Goal: Communication & Community: Connect with others

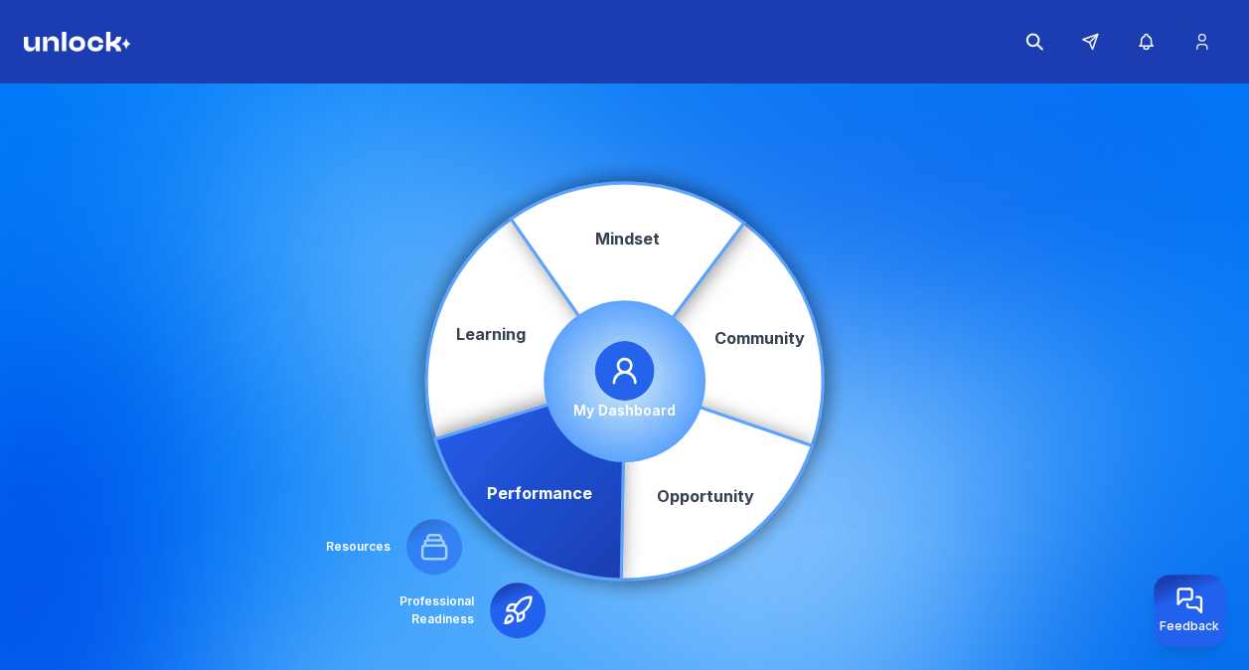
click at [579, 429] on circle at bounding box center [625, 381] width 162 height 162
click at [610, 401] on p "My Dashboard" at bounding box center [624, 411] width 102 height 20
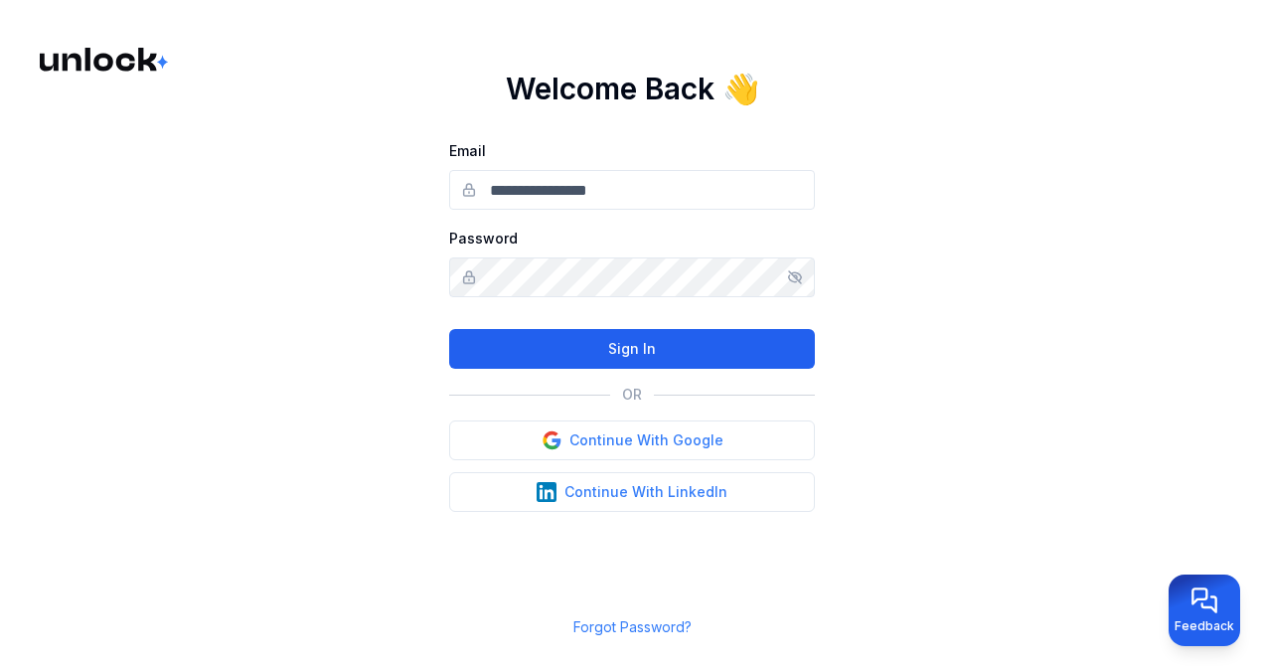
type input "**********"
click at [634, 338] on button "Sign In" at bounding box center [632, 349] width 366 height 40
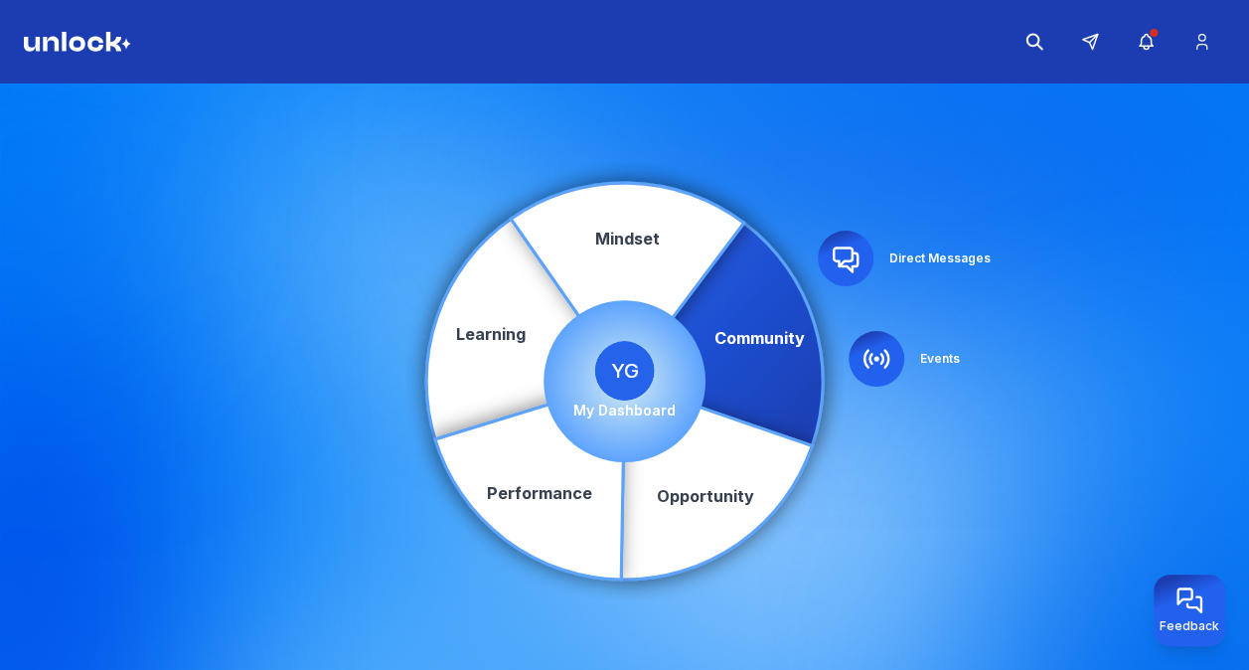
click at [640, 392] on span "YG" at bounding box center [625, 371] width 60 height 60
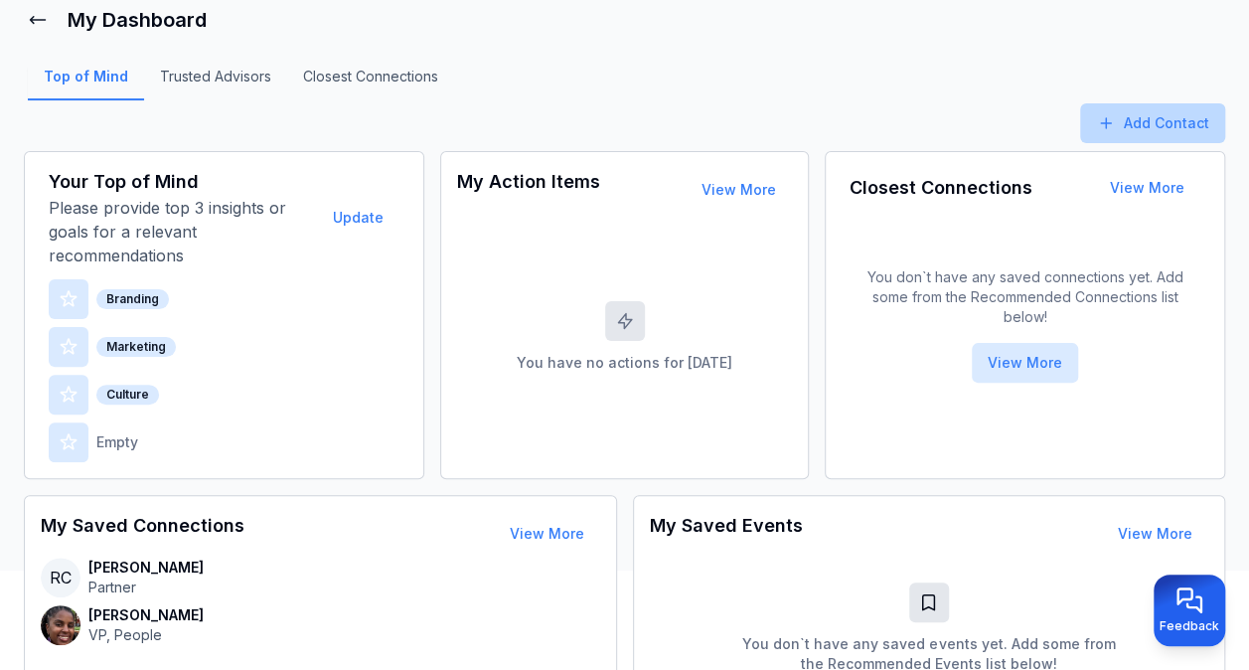
scroll to position [102, 0]
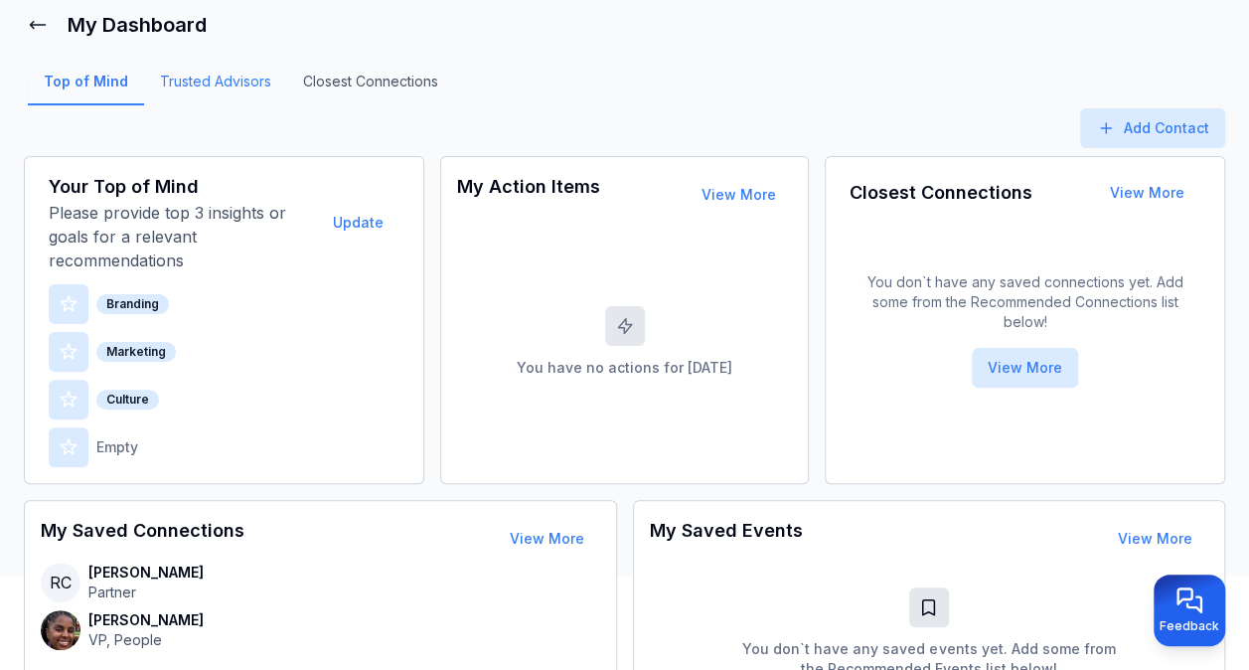
click at [195, 81] on link "Trusted Advisors" at bounding box center [215, 89] width 143 height 34
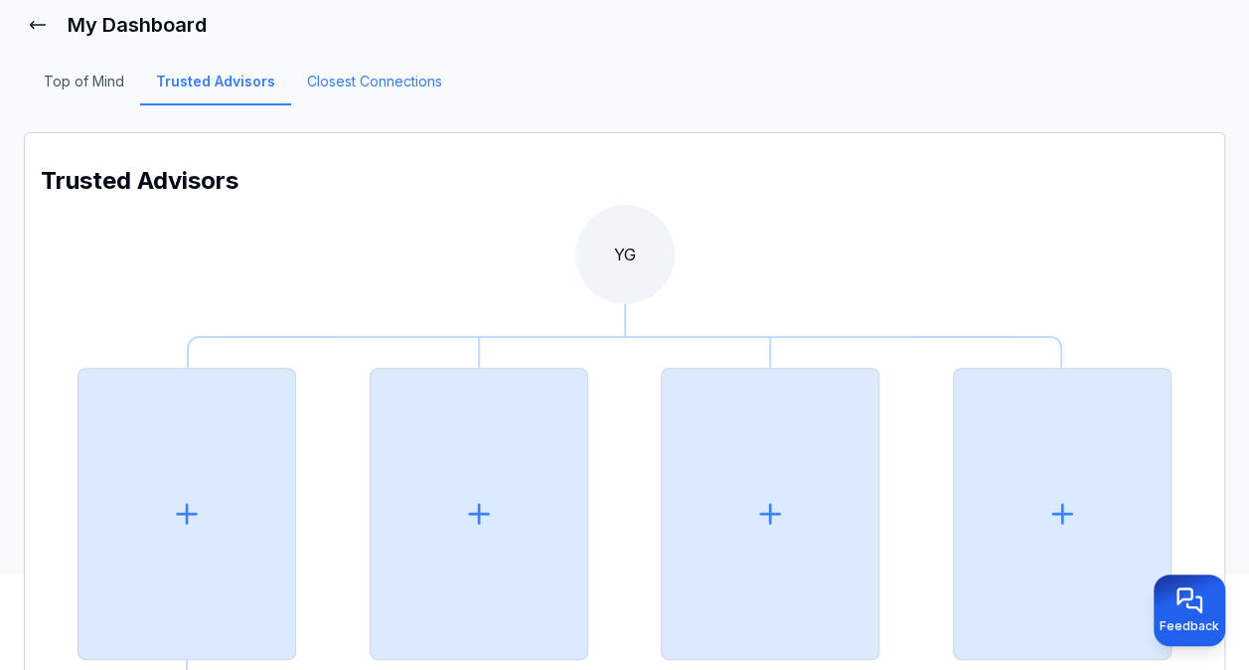
click at [388, 85] on link "Closest Connections" at bounding box center [374, 89] width 167 height 34
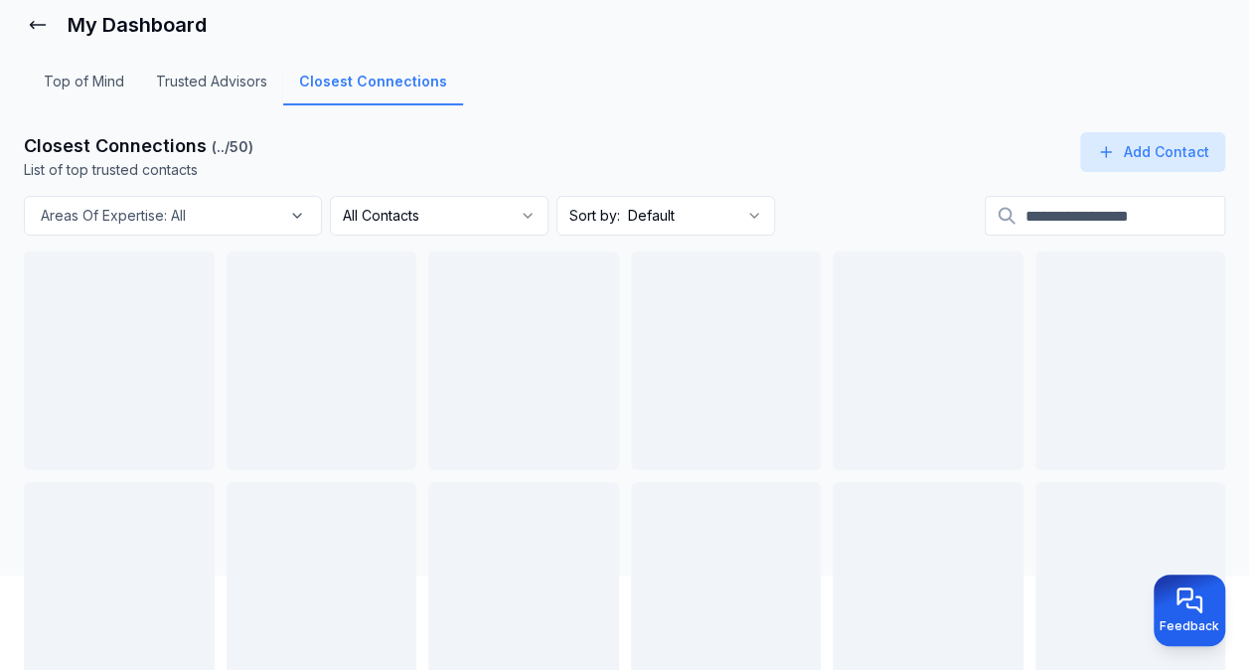
scroll to position [10, 0]
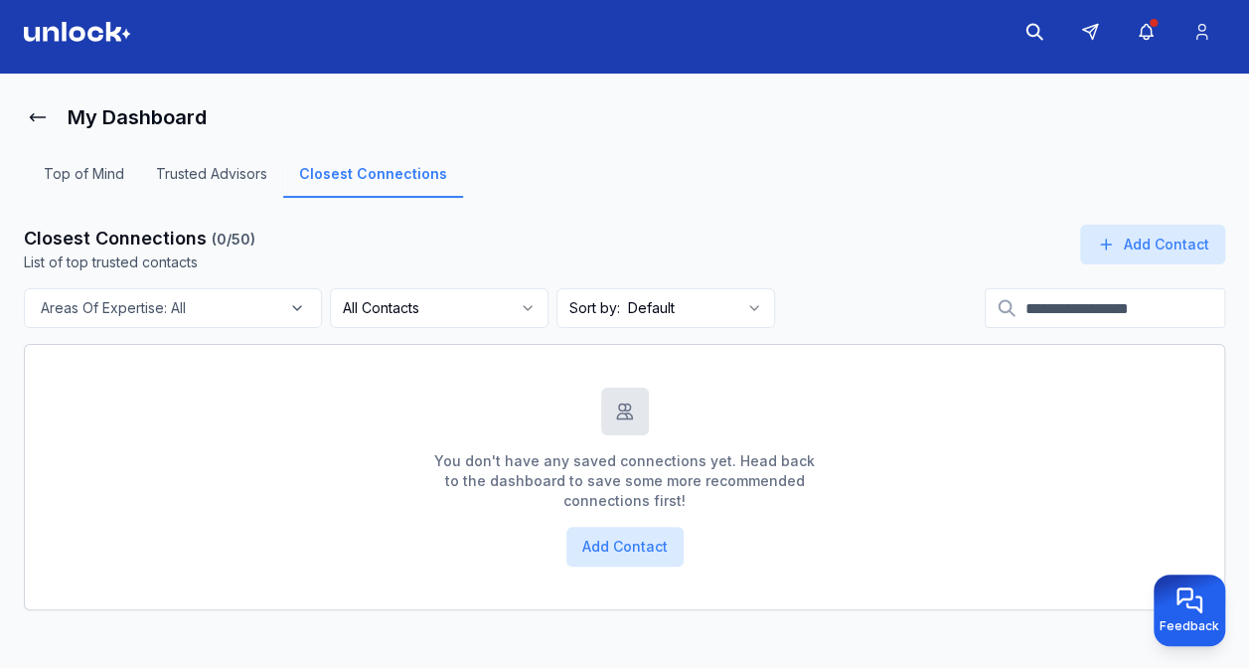
click at [66, 163] on div "Top of Mind Trusted Advisors Closest Connections" at bounding box center [245, 181] width 443 height 40
click at [72, 173] on link "Top of Mind" at bounding box center [84, 181] width 112 height 34
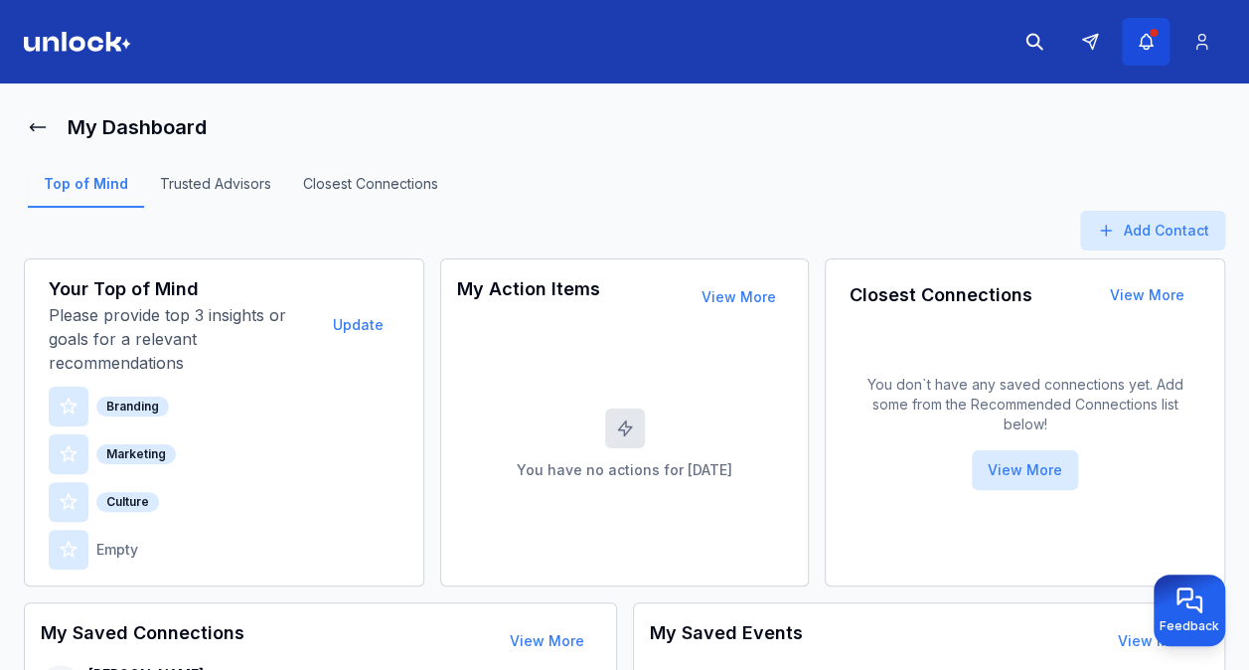
click at [1147, 45] on icon "button" at bounding box center [1146, 42] width 21 height 20
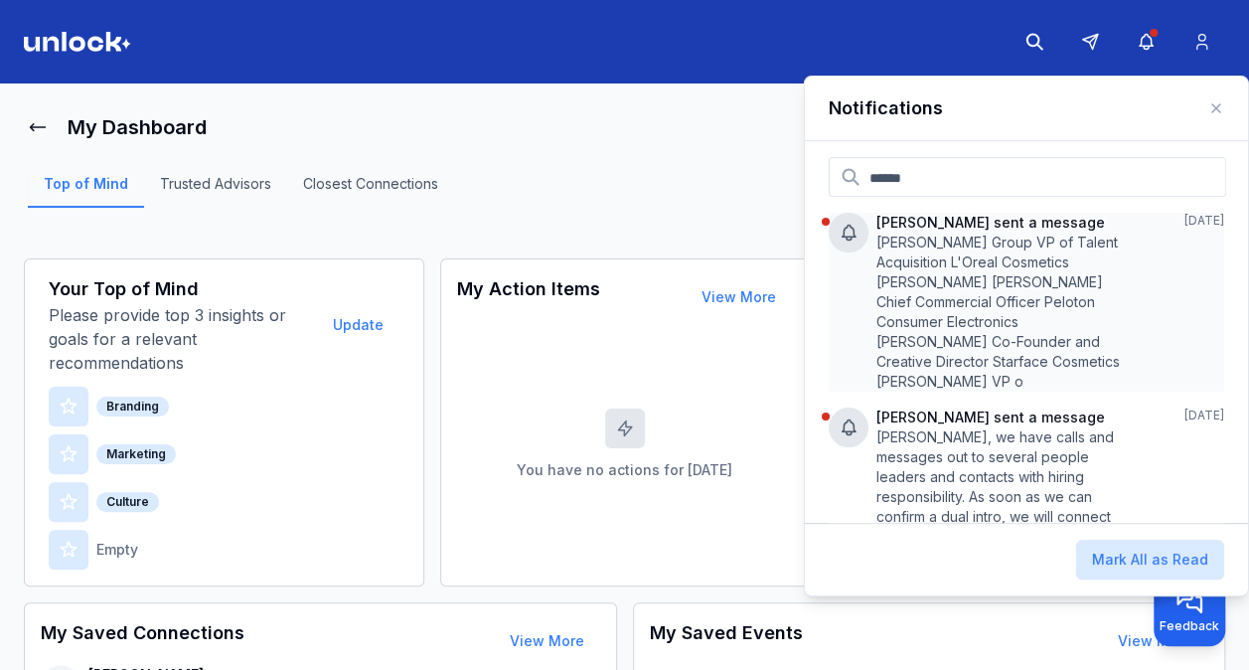
click at [927, 266] on p "[PERSON_NAME] Group VP of Talent Acquisition L'Oreal Cosmetics [PERSON_NAME] [P…" at bounding box center [1001, 312] width 249 height 159
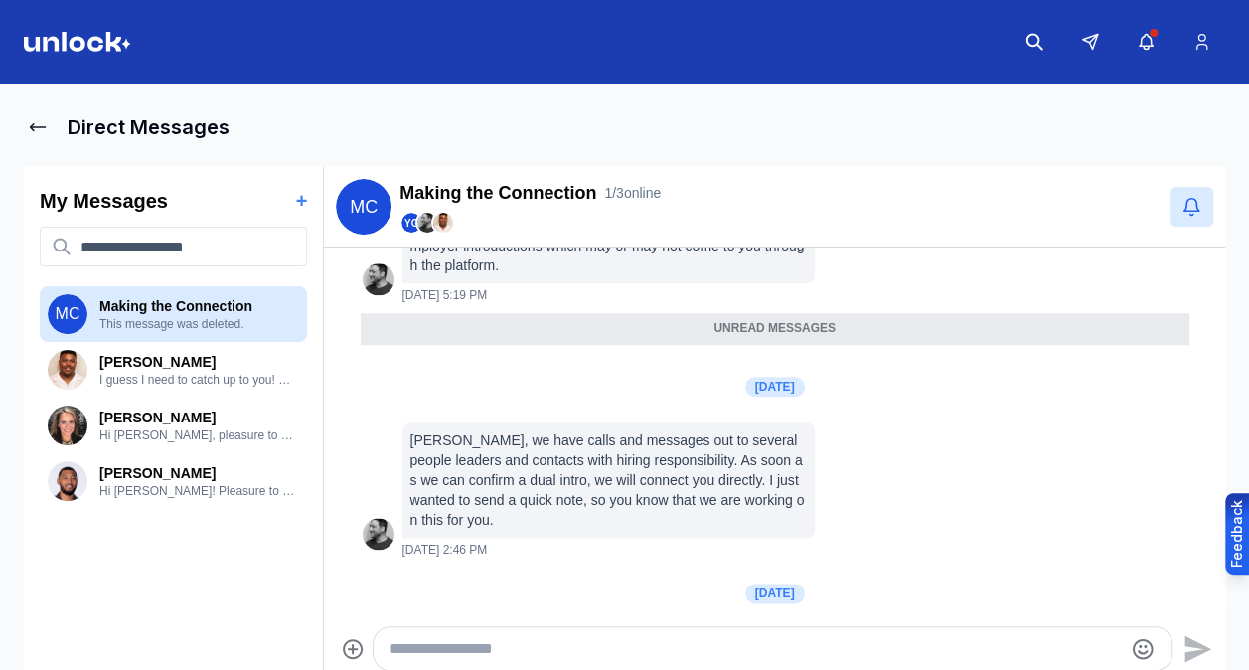
scroll to position [1263, 0]
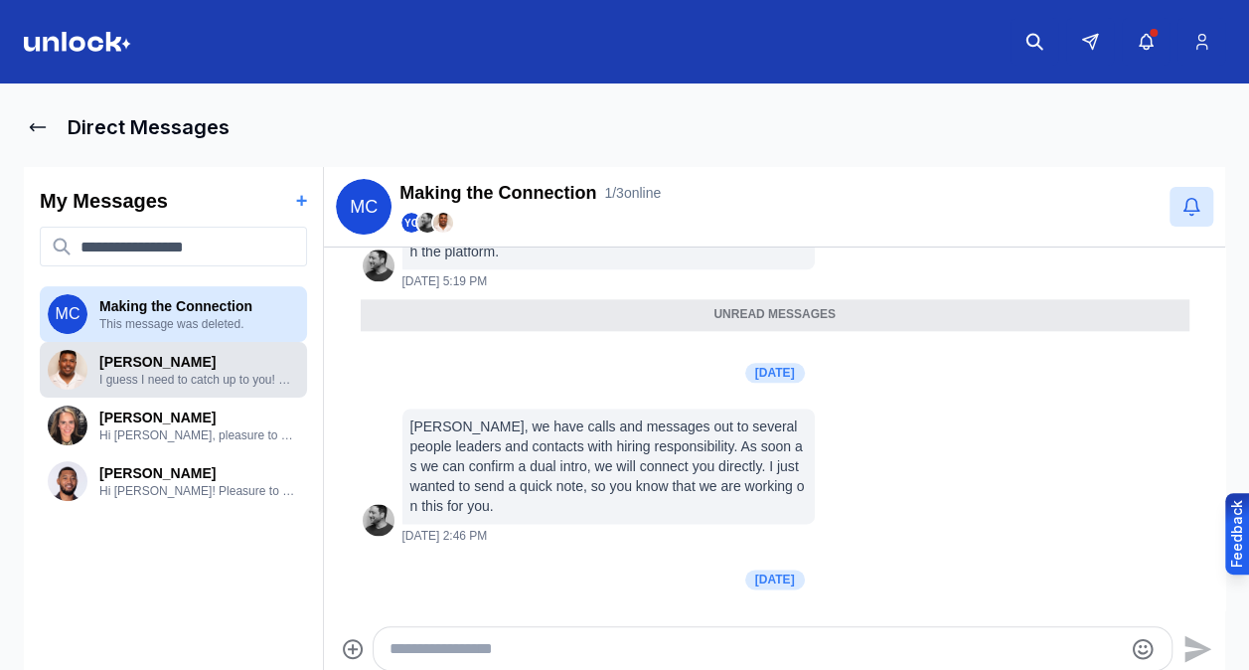
click at [160, 380] on p "I guess I need to catch up to you! We will keep at it." at bounding box center [199, 380] width 200 height 16
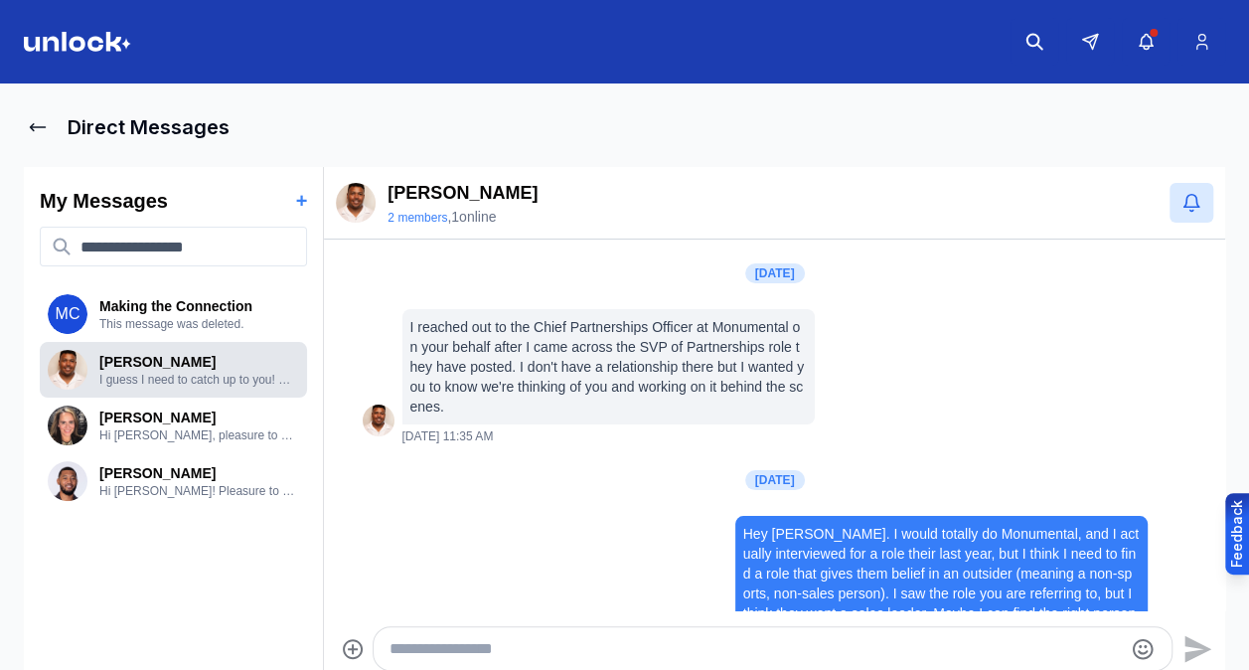
scroll to position [487, 0]
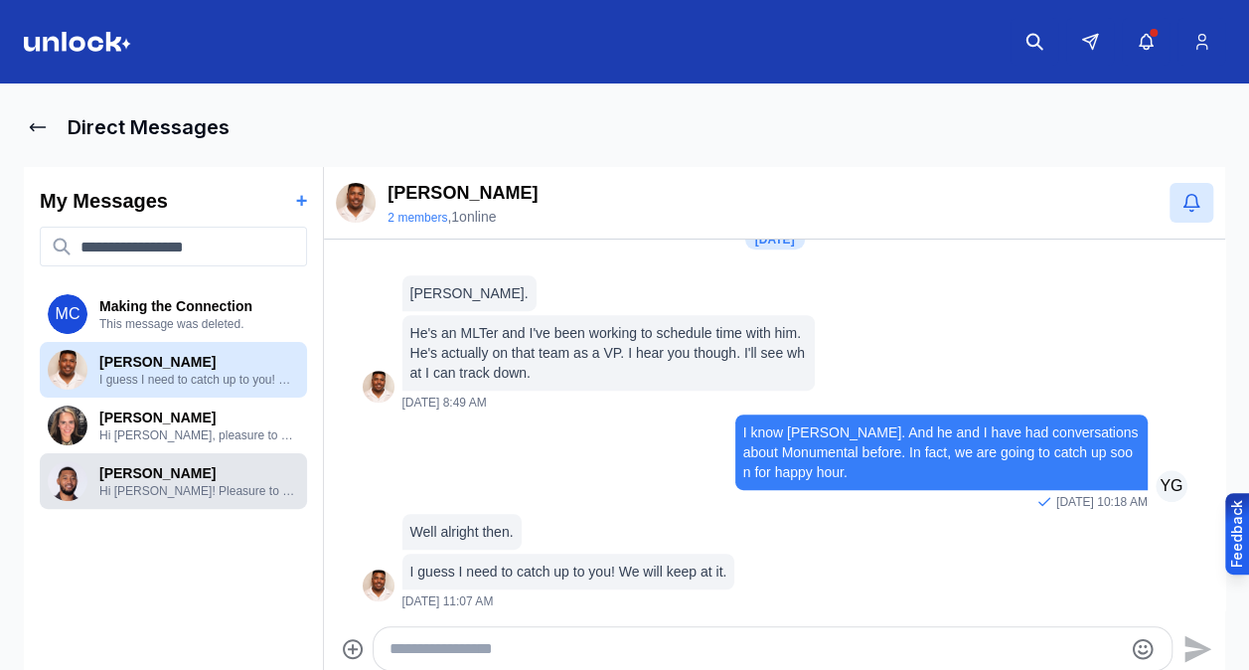
click at [155, 495] on p "Hi Malcolm! Pleasure to be connected with another thought leader in the sports …" at bounding box center [199, 491] width 200 height 16
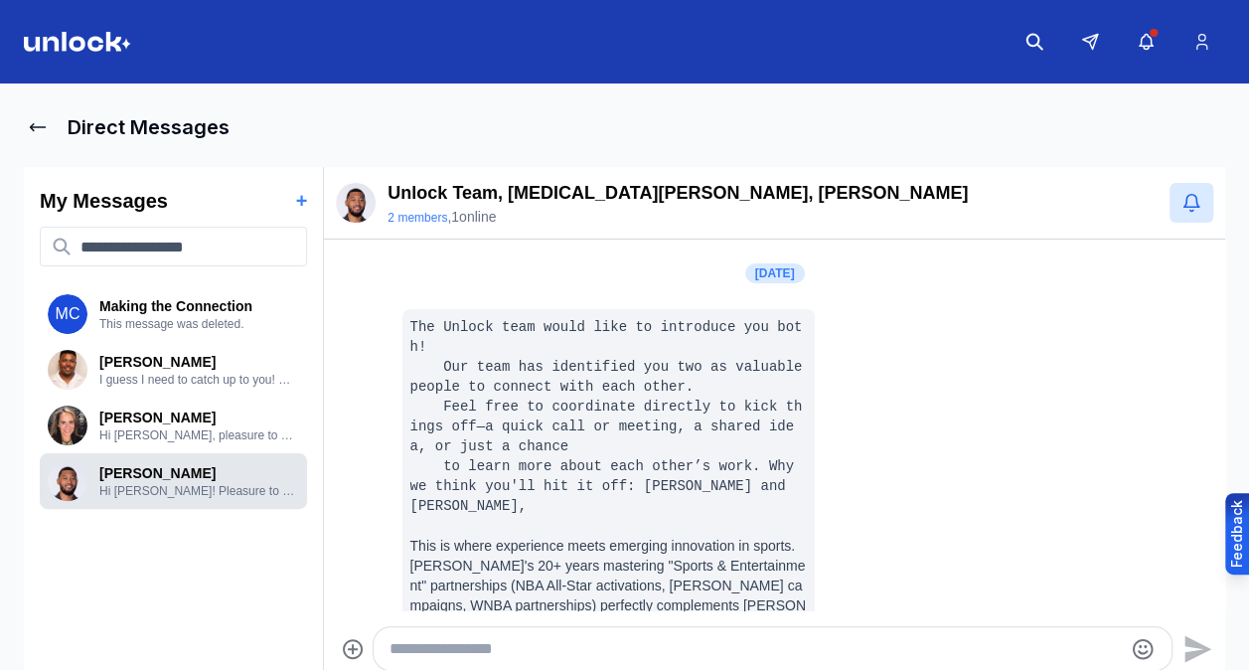
scroll to position [578, 0]
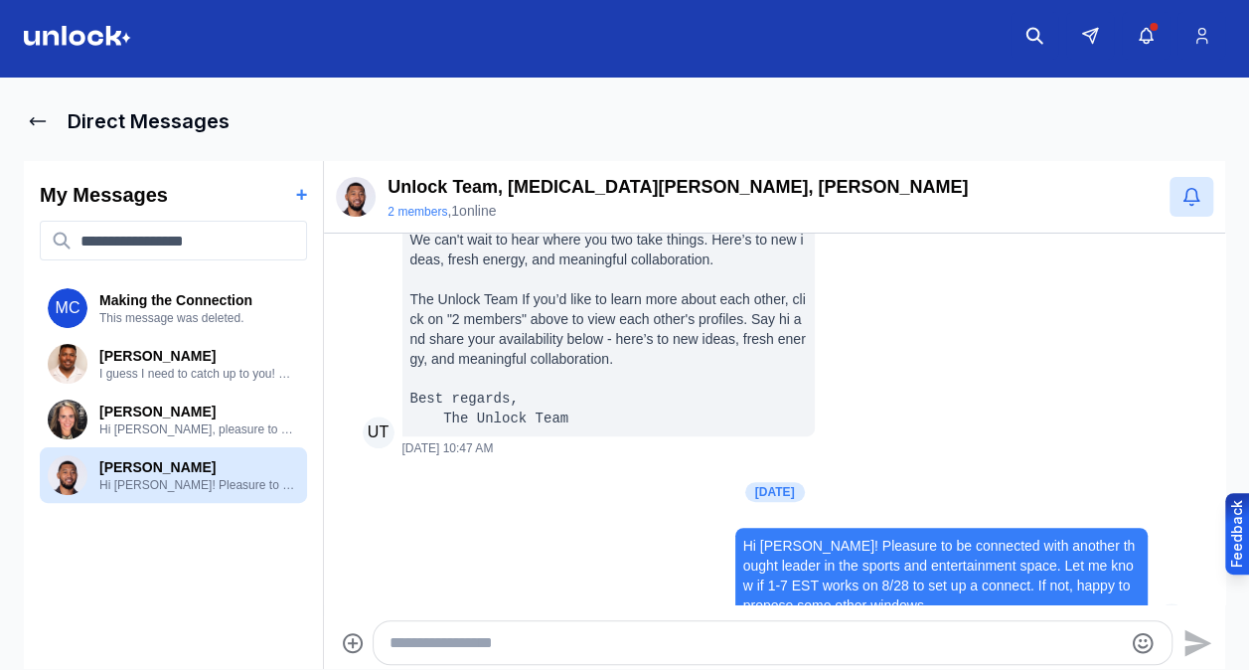
scroll to position [8, 0]
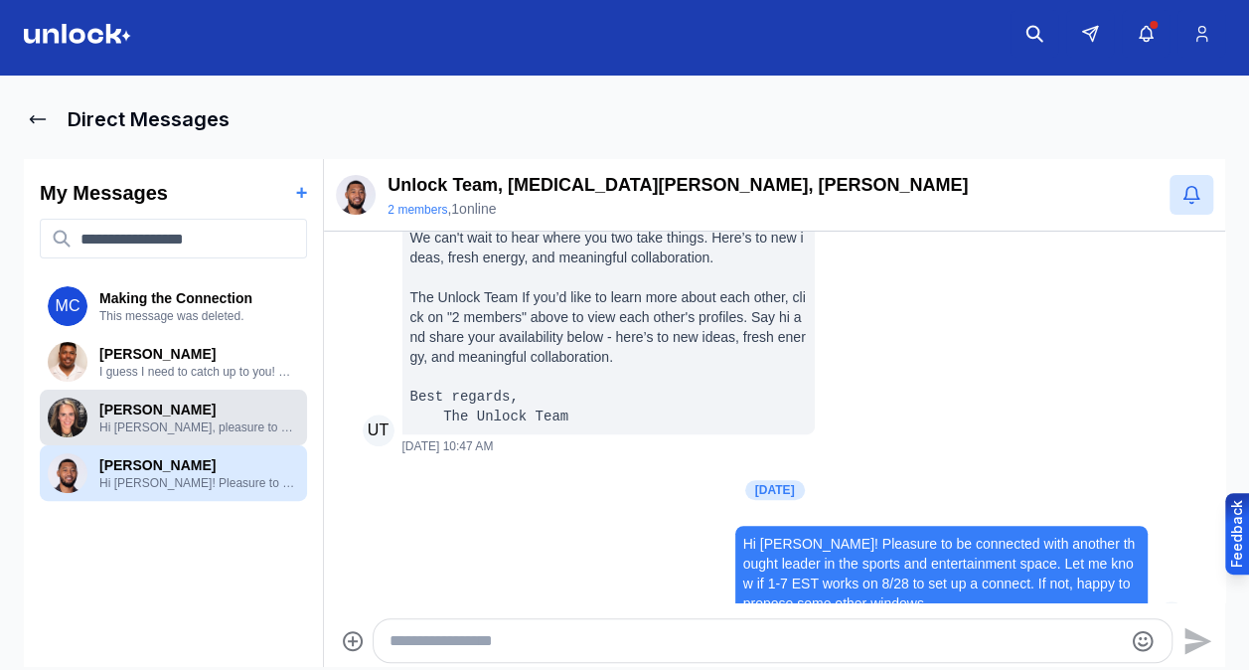
click at [137, 423] on p "Hi Jill, pleasure to meet you virtually! Looks like we are both thought leaders…" at bounding box center [199, 427] width 200 height 16
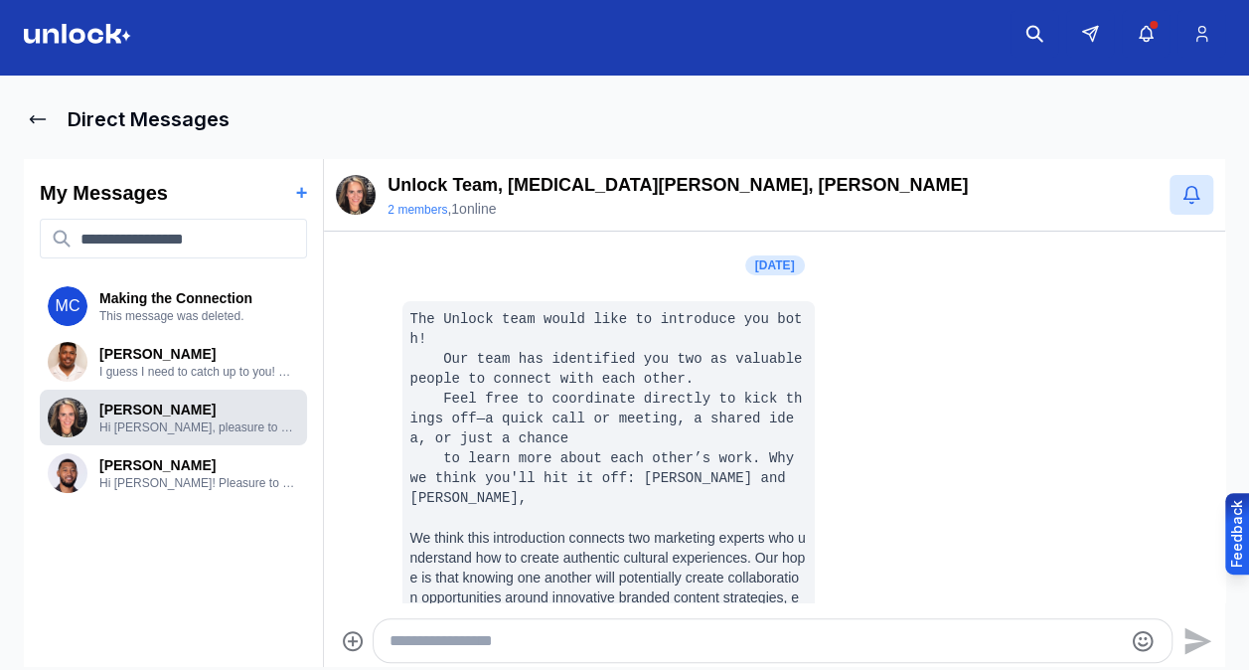
scroll to position [578, 0]
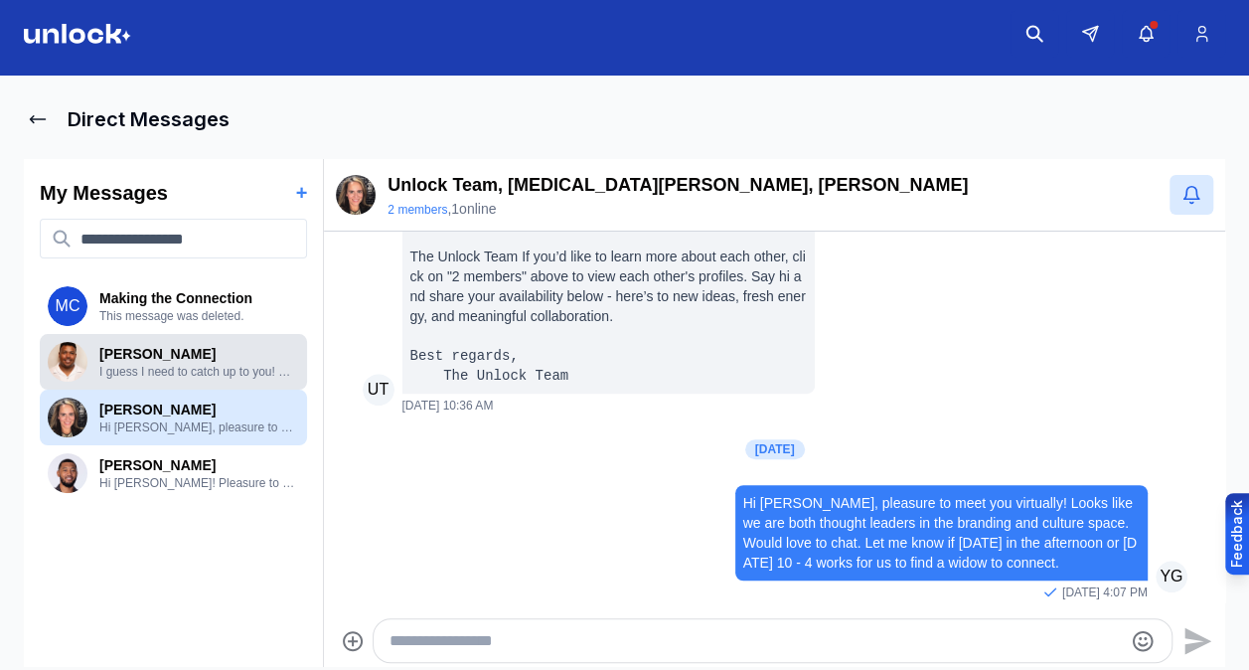
click at [135, 359] on p "Jared Cozart" at bounding box center [199, 354] width 200 height 20
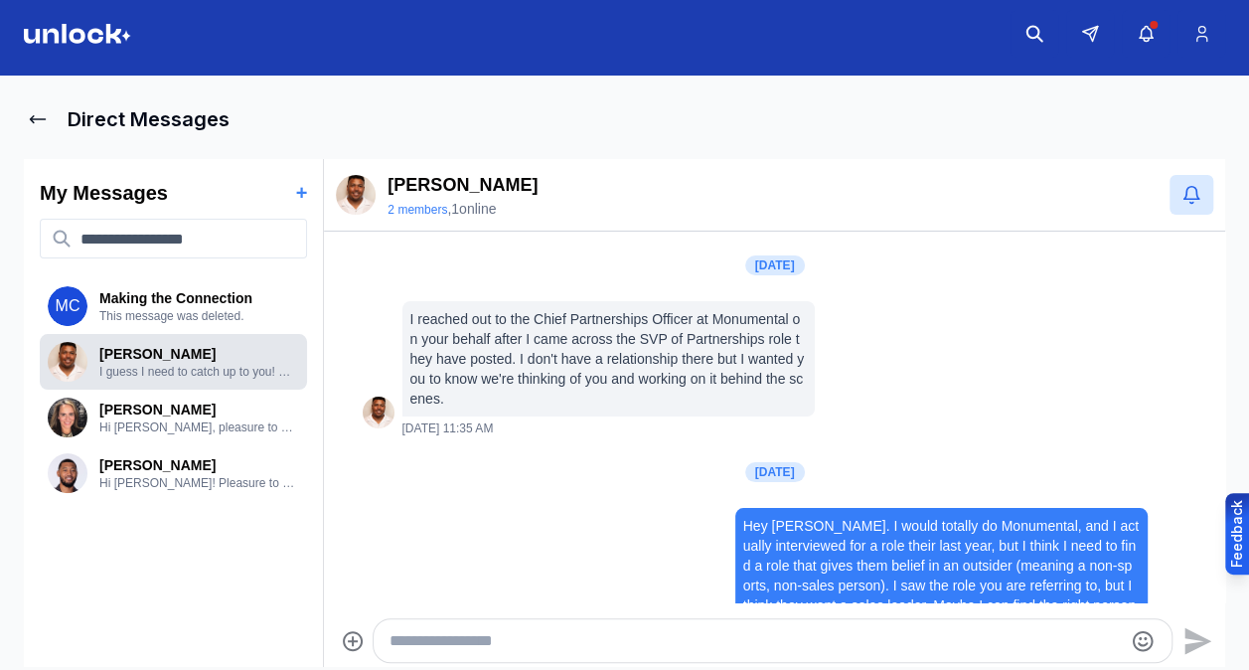
scroll to position [487, 0]
